Goal: Find specific page/section: Find specific page/section

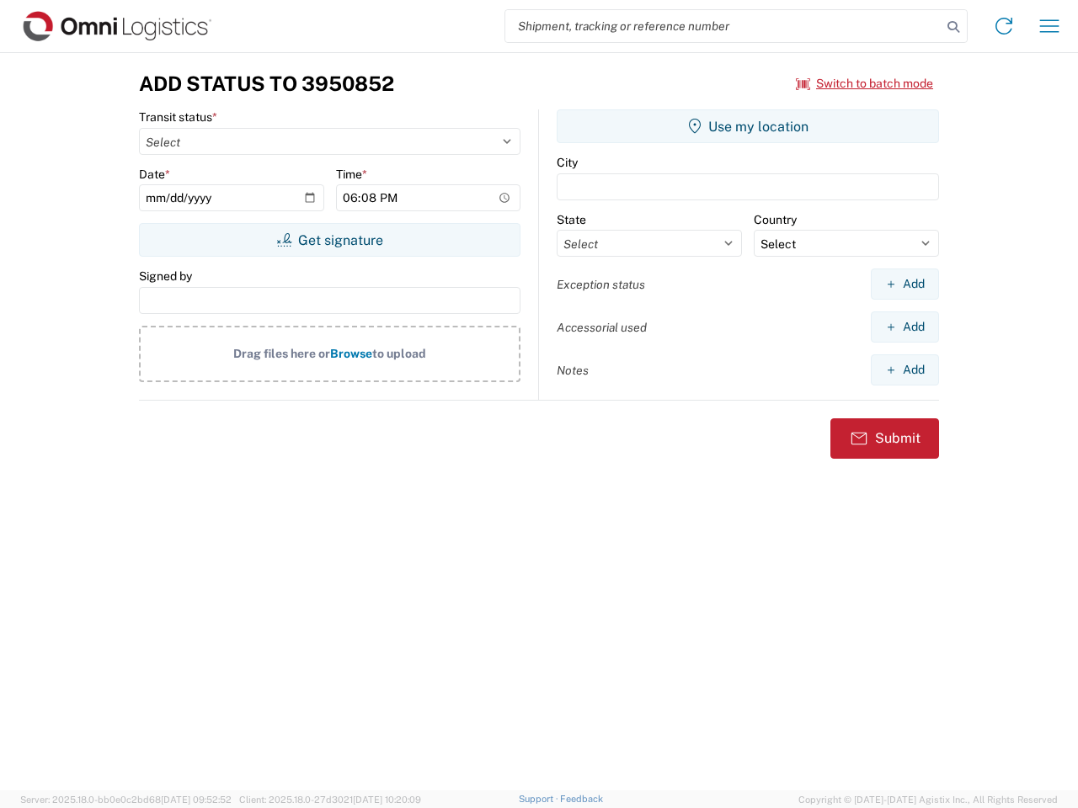
click at [723, 26] on input "search" at bounding box center [723, 26] width 436 height 32
click at [953, 27] on icon at bounding box center [953, 27] width 24 height 24
click at [1004, 26] on icon at bounding box center [1003, 26] width 27 height 27
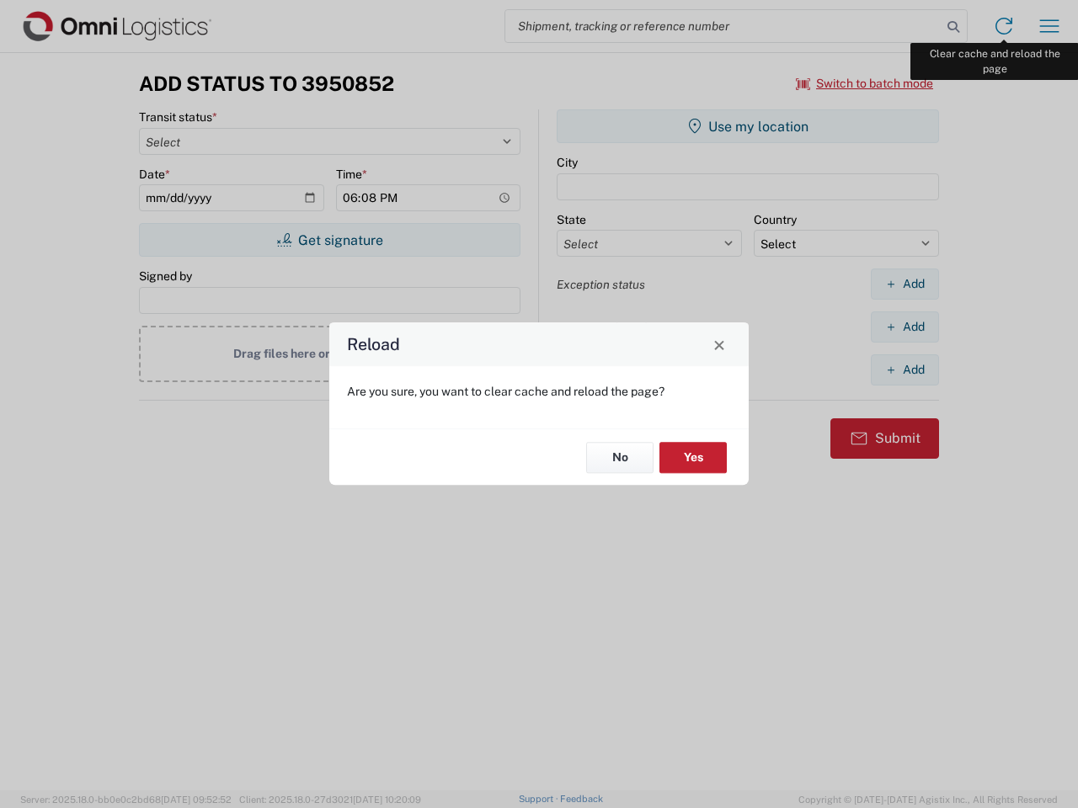
click at [1049, 26] on div "Reload Are you sure, you want to clear cache and reload the page? No Yes" at bounding box center [539, 404] width 1078 height 808
click at [865, 83] on div "Reload Are you sure, you want to clear cache and reload the page? No Yes" at bounding box center [539, 404] width 1078 height 808
click at [329, 240] on div "Reload Are you sure, you want to clear cache and reload the page? No Yes" at bounding box center [539, 404] width 1078 height 808
click at [748, 126] on div "Reload Are you sure, you want to clear cache and reload the page? No Yes" at bounding box center [539, 404] width 1078 height 808
click at [904, 284] on div "Reload Are you sure, you want to clear cache and reload the page? No Yes" at bounding box center [539, 404] width 1078 height 808
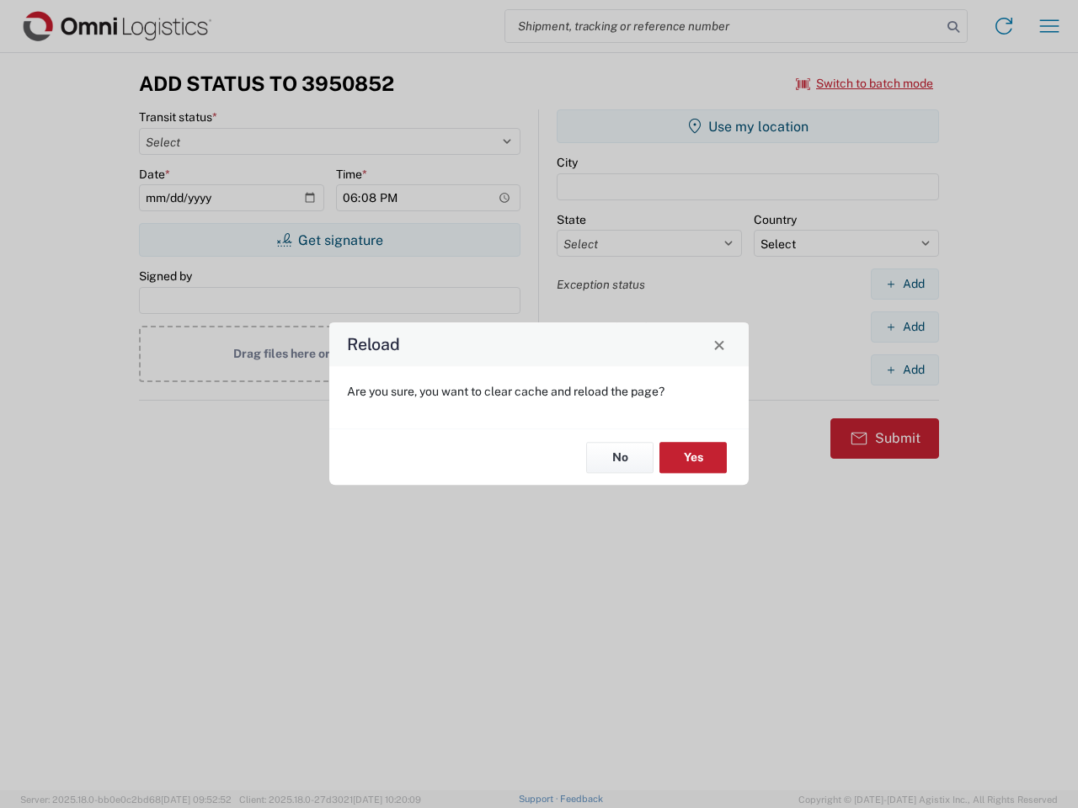
click at [904, 327] on div "Reload Are you sure, you want to clear cache and reload the page? No Yes" at bounding box center [539, 404] width 1078 height 808
click at [904, 370] on div "Reload Are you sure, you want to clear cache and reload the page? No Yes" at bounding box center [539, 404] width 1078 height 808
